Goal: Find specific page/section: Find specific page/section

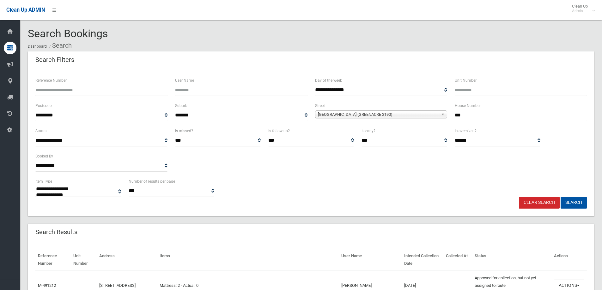
select select
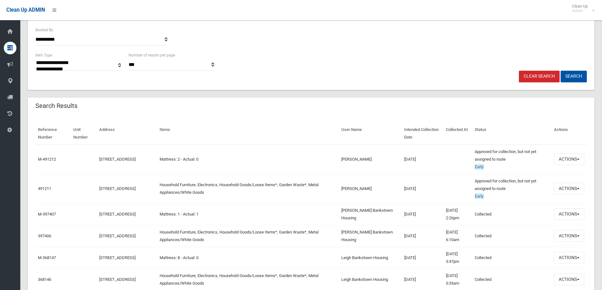
scroll to position [126, 0]
click at [36, 190] on td "491211" at bounding box center [52, 188] width 35 height 29
copy link "491211"
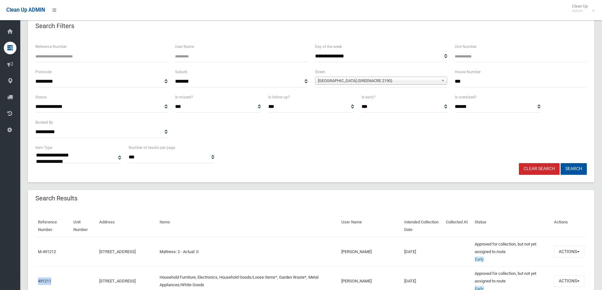
scroll to position [32, 0]
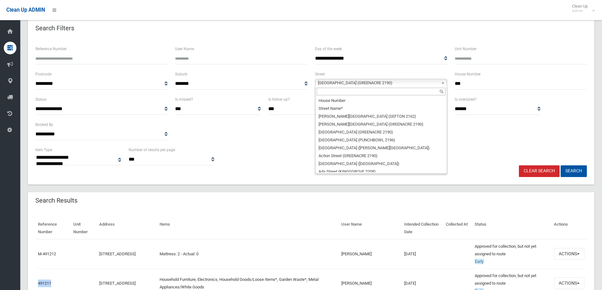
click at [338, 84] on span "[GEOGRAPHIC_DATA] (GREENACRE 2190)" at bounding box center [378, 83] width 121 height 8
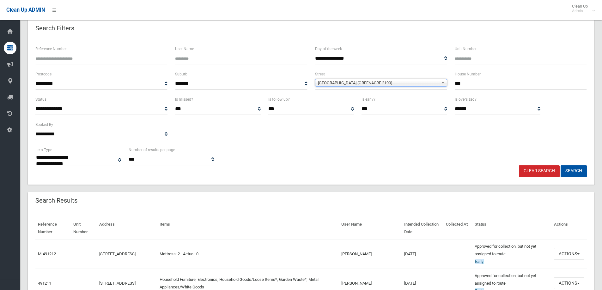
click at [338, 83] on span "[GEOGRAPHIC_DATA] (GREENACRE 2190)" at bounding box center [378, 83] width 121 height 8
click at [583, 175] on button "Search" at bounding box center [574, 172] width 26 height 12
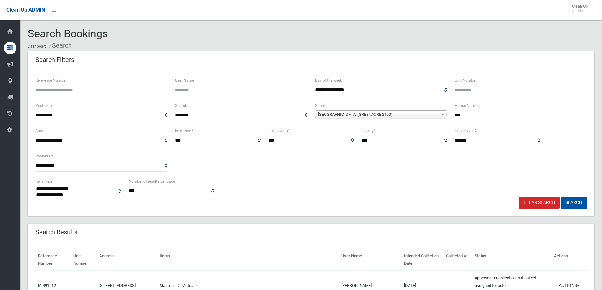
select select
